Goal: Navigation & Orientation: Find specific page/section

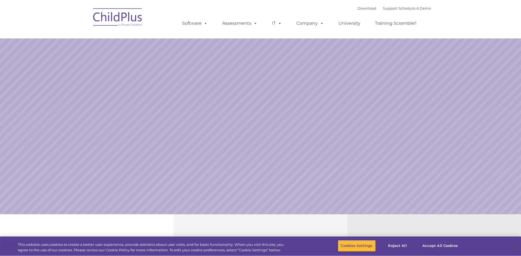
select select "MEDIUM"
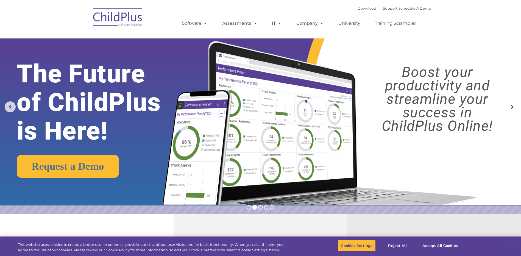
click at [111, 16] on img at bounding box center [117, 17] width 55 height 27
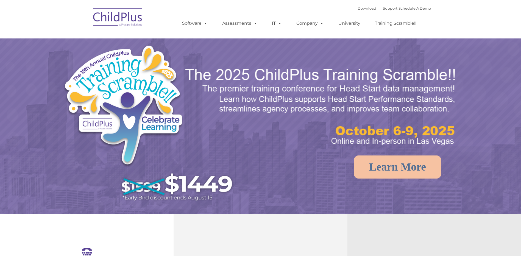
select select "MEDIUM"
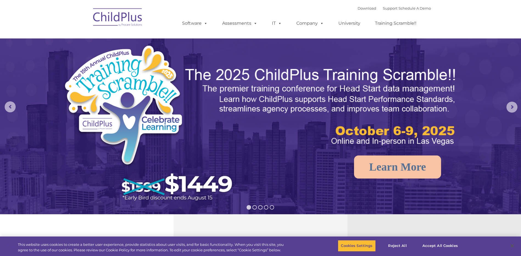
select select "MEDIUM"
